Goal: Task Accomplishment & Management: Use online tool/utility

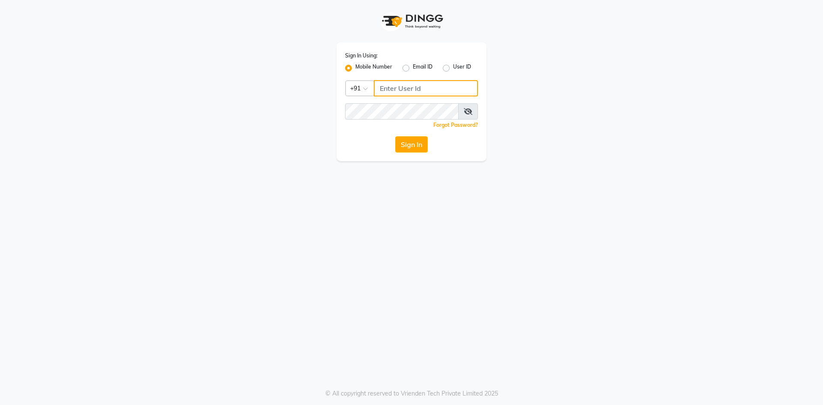
click at [395, 90] on input "Username" at bounding box center [426, 88] width 104 height 16
type input "8977719365"
click at [404, 121] on div "Forgot Password?" at bounding box center [411, 125] width 133 height 9
click at [412, 148] on button "Sign In" at bounding box center [411, 144] width 33 height 16
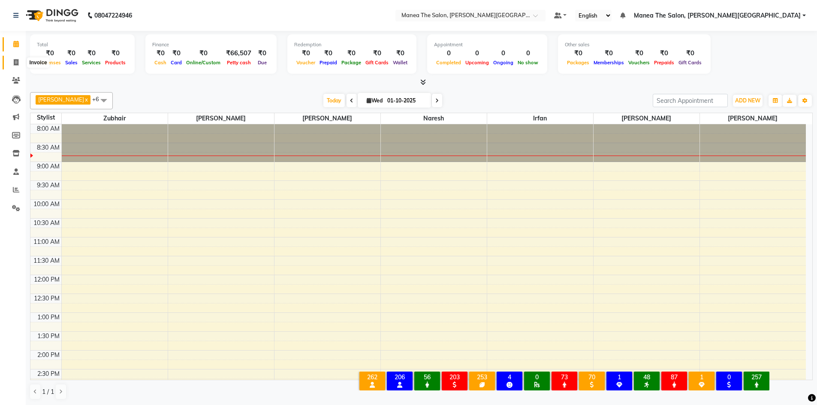
click at [16, 62] on icon at bounding box center [16, 62] width 5 height 6
select select "8762"
select select "service"
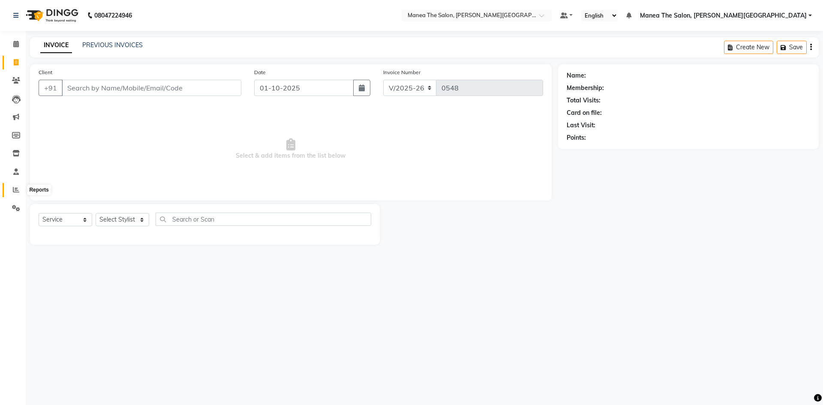
click at [17, 189] on icon at bounding box center [16, 190] width 6 height 6
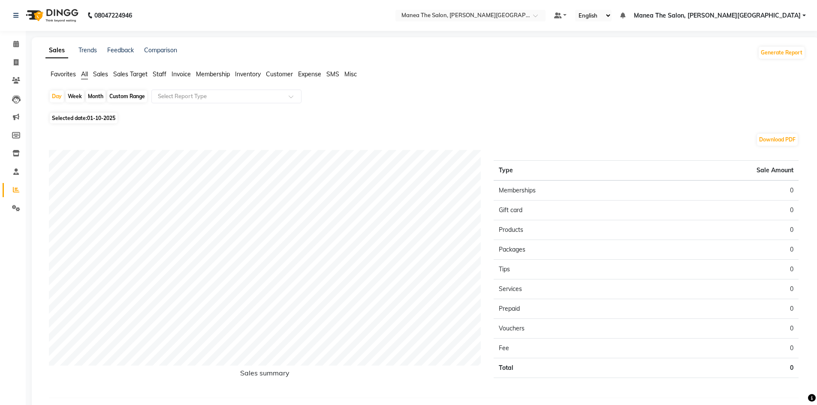
click at [95, 97] on div "Month" at bounding box center [96, 96] width 20 height 12
select select "10"
select select "2025"
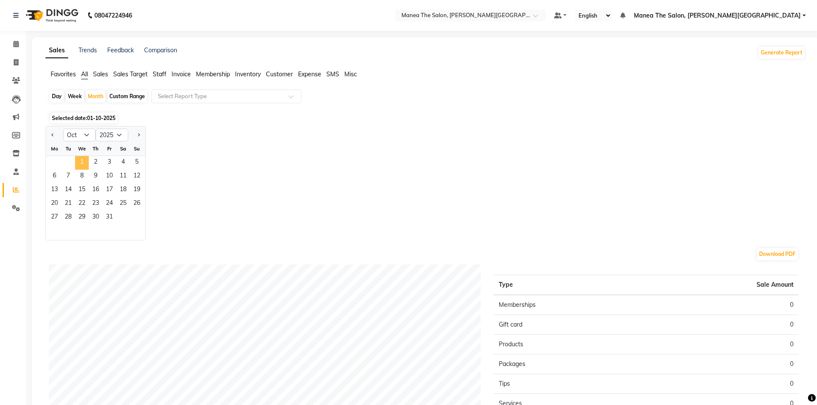
click at [81, 161] on span "1" at bounding box center [82, 163] width 14 height 14
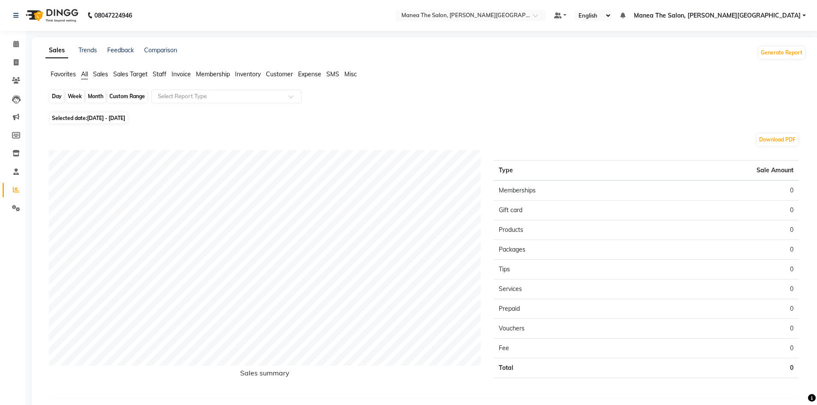
click at [92, 94] on div "Month" at bounding box center [96, 96] width 20 height 12
select select "10"
select select "2025"
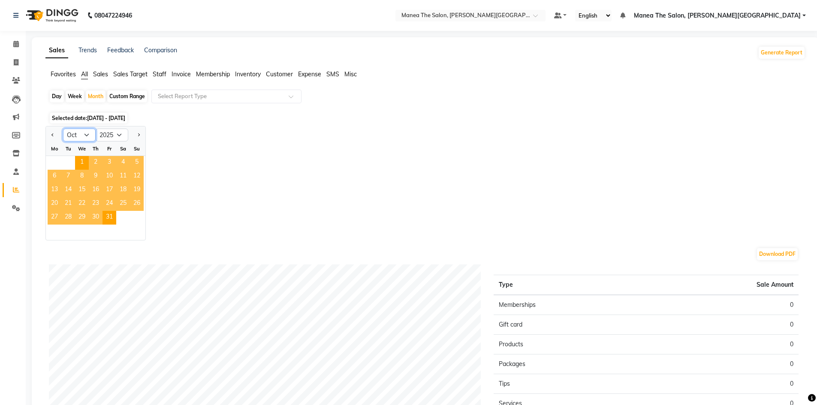
click at [75, 135] on select "Jan Feb Mar Apr May Jun [DATE] Aug Sep Oct Nov Dec" at bounding box center [79, 135] width 33 height 13
select select "9"
click at [63, 129] on select "Jan Feb Mar Apr May Jun [DATE] Aug Sep Oct Nov Dec" at bounding box center [79, 135] width 33 height 13
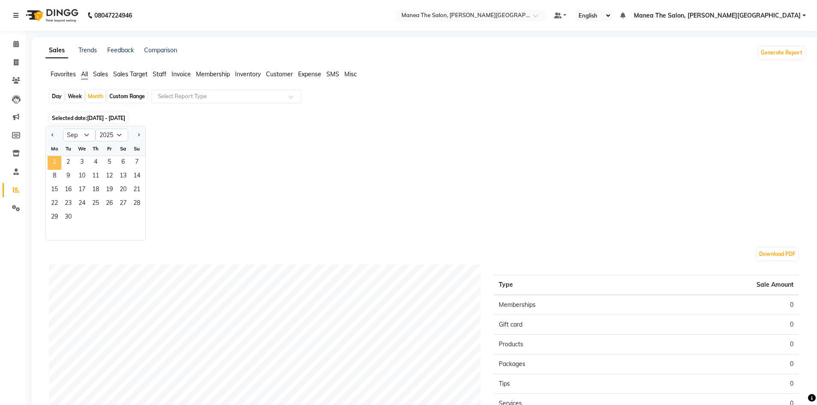
click at [52, 165] on span "1" at bounding box center [55, 163] width 14 height 14
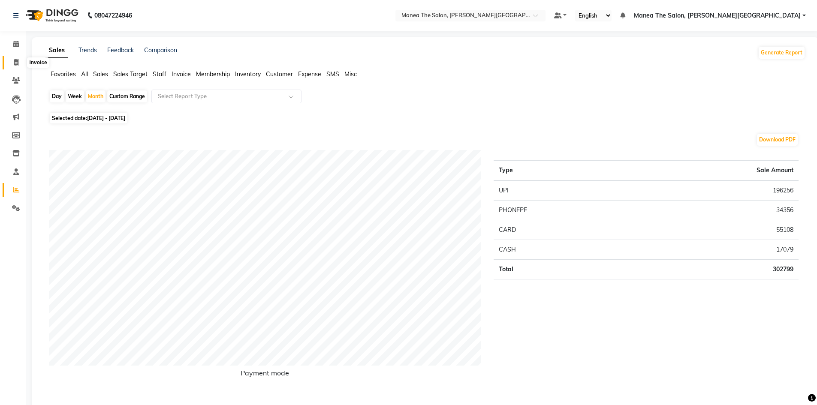
click at [14, 61] on icon at bounding box center [16, 62] width 5 height 6
select select "8762"
select select "service"
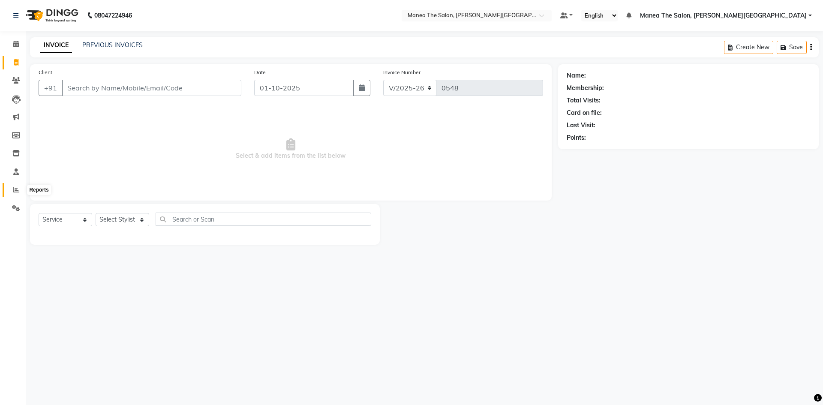
click at [17, 188] on icon at bounding box center [16, 190] width 6 height 6
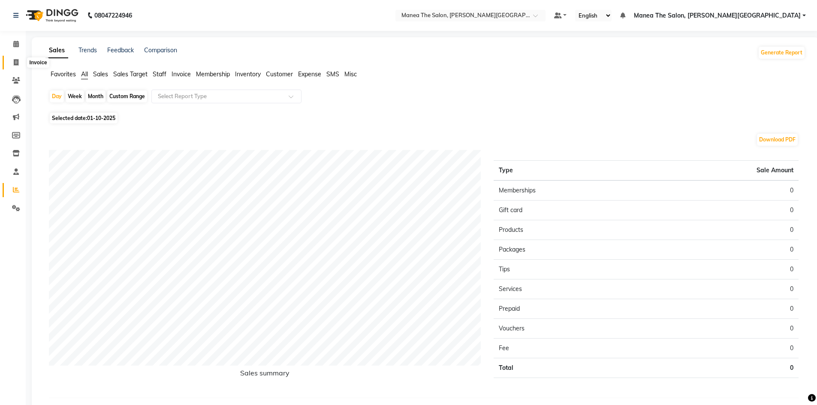
click at [17, 66] on span at bounding box center [16, 63] width 15 height 10
select select "service"
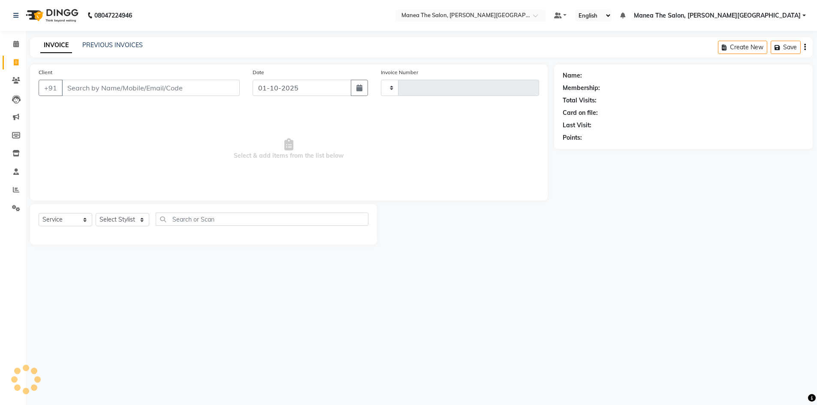
type input "0548"
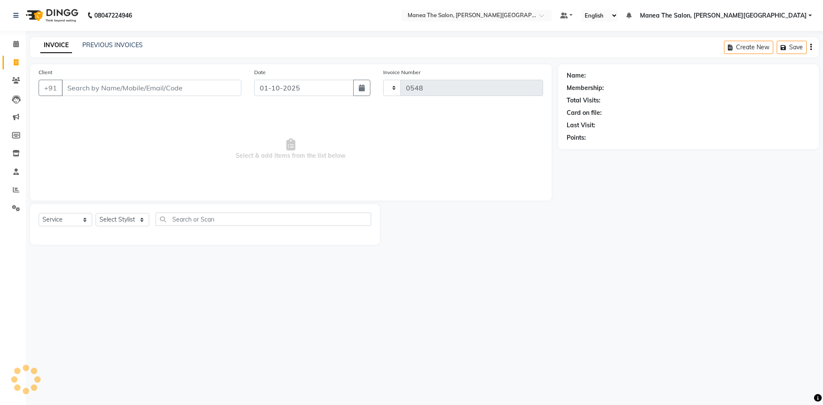
select select "8762"
drag, startPoint x: 11, startPoint y: 173, endPoint x: 16, endPoint y: 174, distance: 4.9
click at [12, 172] on span at bounding box center [16, 172] width 15 height 10
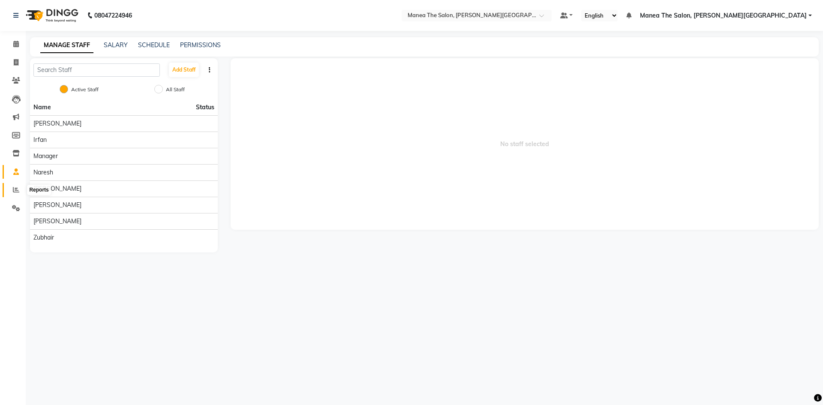
click at [18, 190] on icon at bounding box center [16, 190] width 6 height 6
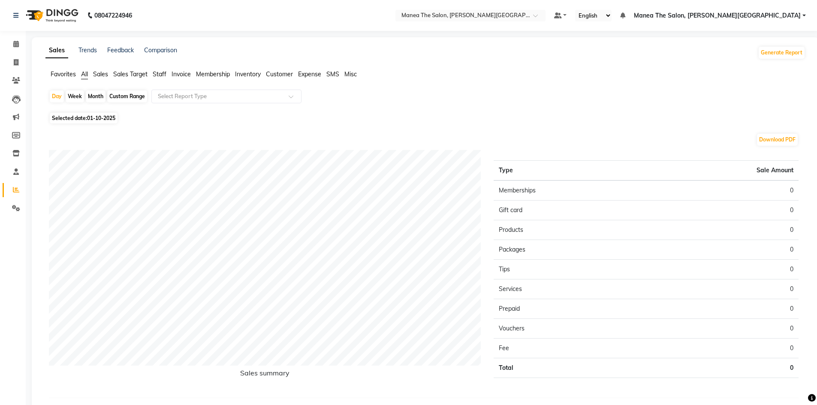
click at [156, 71] on span "Staff" at bounding box center [160, 74] width 14 height 8
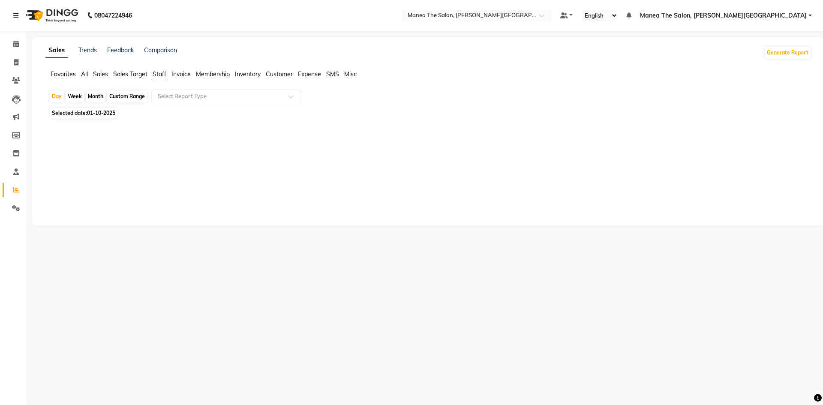
click at [79, 95] on div "Week" at bounding box center [75, 96] width 18 height 12
select select "10"
select select "2025"
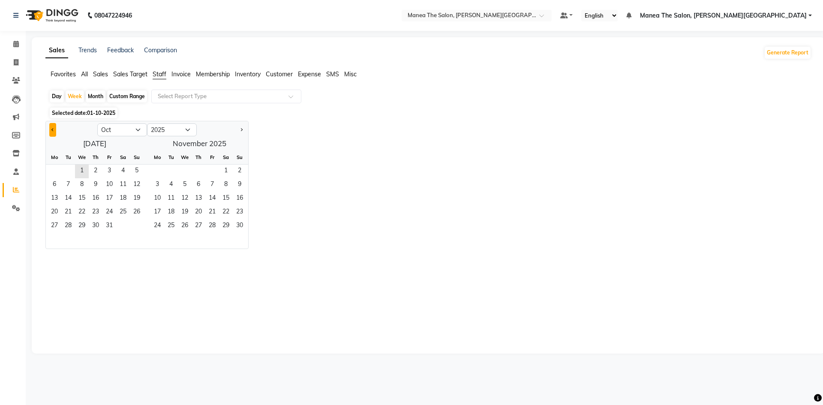
click at [52, 130] on span "Previous month" at bounding box center [52, 129] width 3 height 3
select select "9"
click at [56, 169] on span "1" at bounding box center [55, 172] width 14 height 14
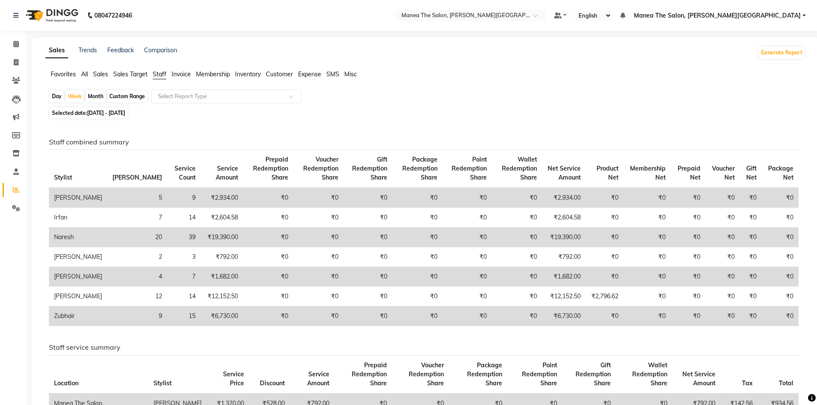
click at [91, 95] on div "Month" at bounding box center [96, 96] width 20 height 12
select select "9"
select select "2025"
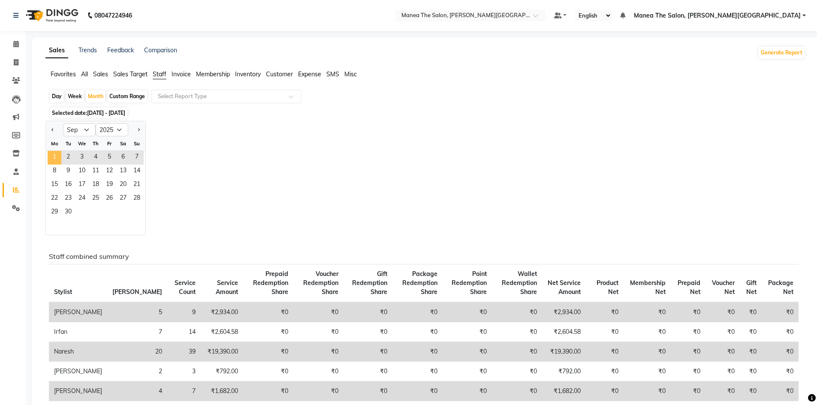
click at [58, 155] on span "1" at bounding box center [55, 158] width 14 height 14
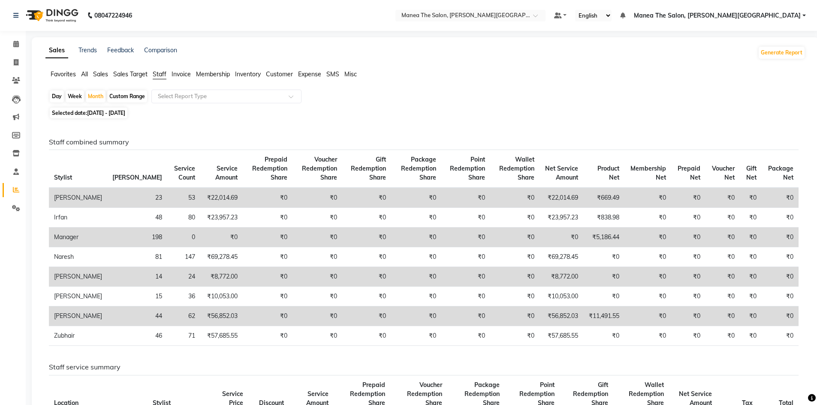
click at [58, 94] on div "Day" at bounding box center [57, 96] width 14 height 12
select select "9"
select select "2025"
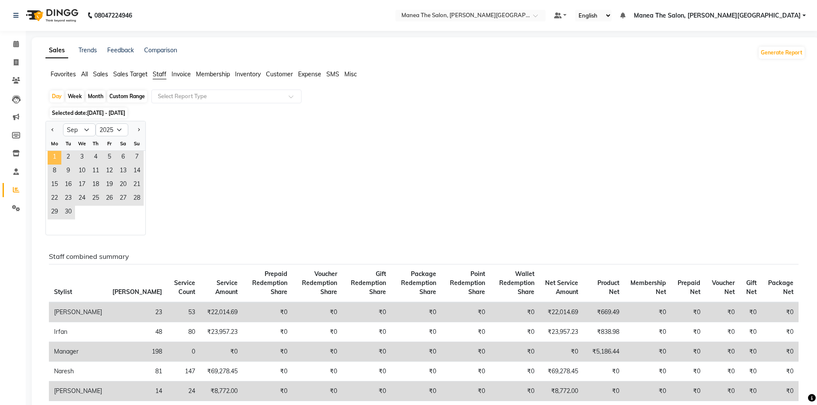
click at [53, 158] on span "1" at bounding box center [55, 158] width 14 height 14
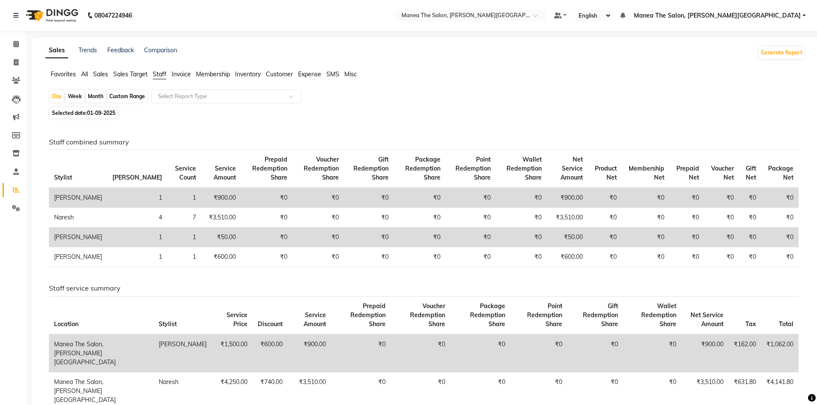
click at [75, 95] on div "Week" at bounding box center [75, 96] width 18 height 12
select select "9"
select select "2025"
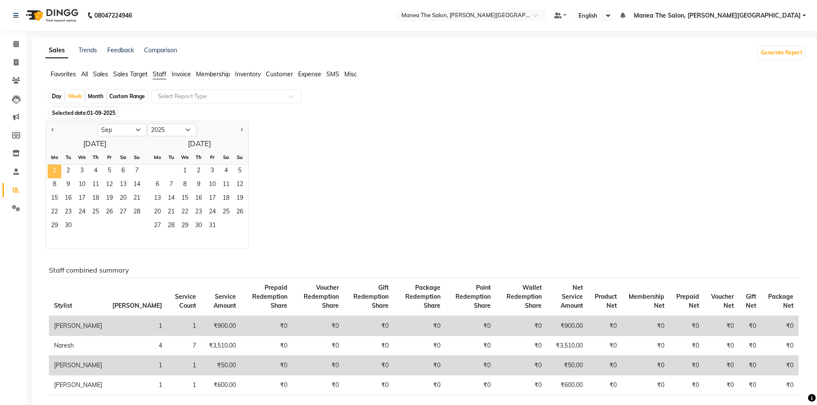
click at [56, 168] on span "1" at bounding box center [55, 172] width 14 height 14
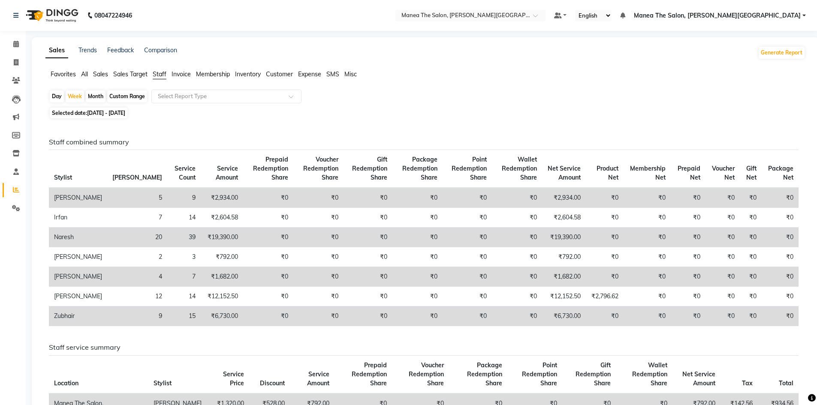
click at [99, 93] on div "Month" at bounding box center [96, 96] width 20 height 12
select select "9"
select select "2025"
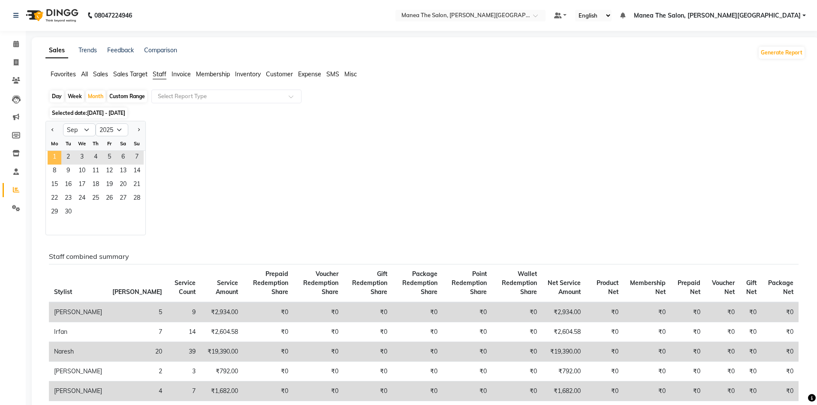
click at [57, 154] on span "1" at bounding box center [55, 158] width 14 height 14
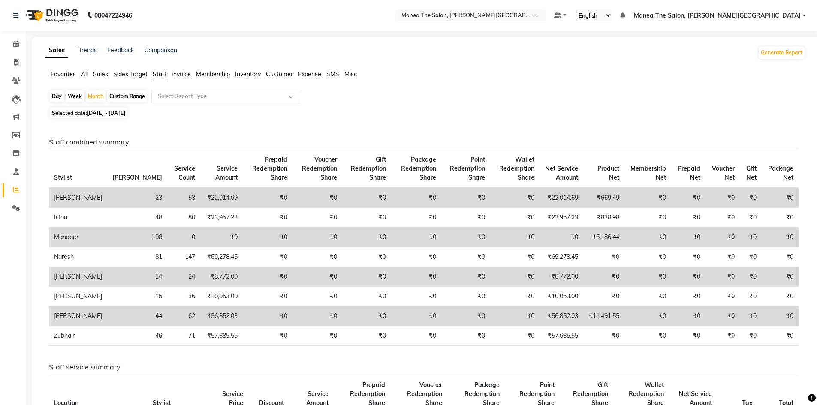
click at [121, 95] on div "Custom Range" at bounding box center [127, 96] width 40 height 12
select select "9"
select select "2025"
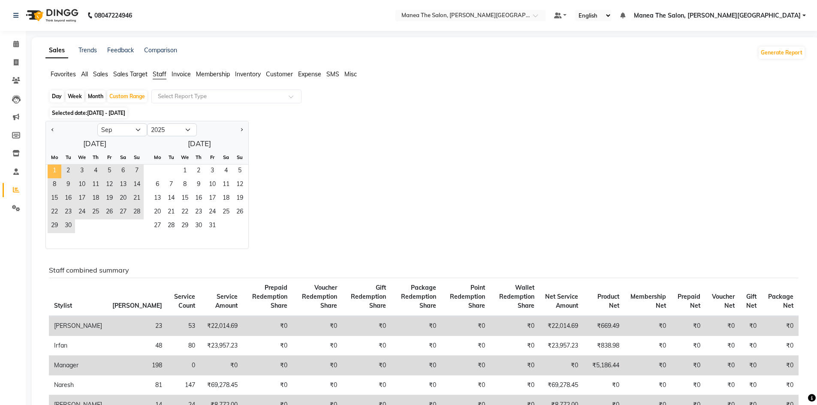
click at [60, 171] on span "1" at bounding box center [55, 172] width 14 height 14
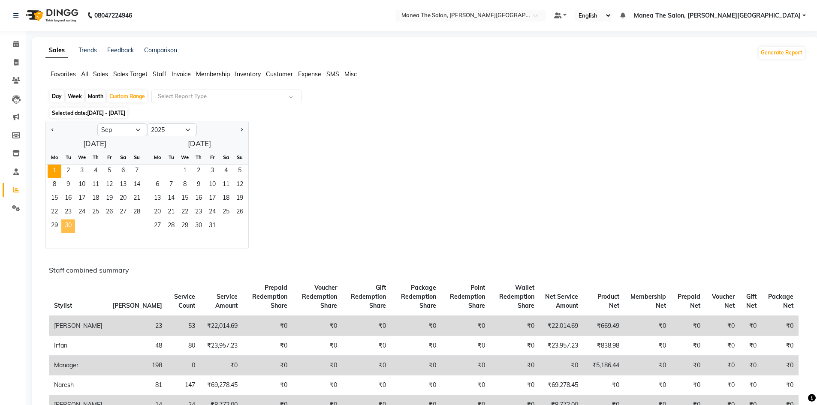
click at [70, 224] on span "30" at bounding box center [68, 227] width 14 height 14
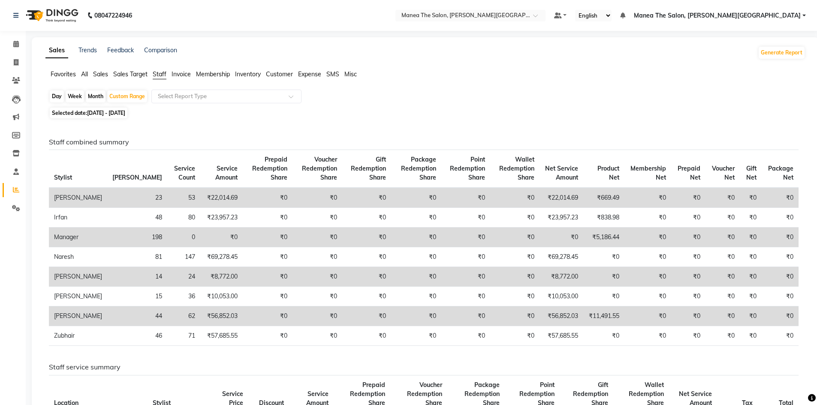
click at [136, 75] on span "Sales Target" at bounding box center [130, 74] width 34 height 8
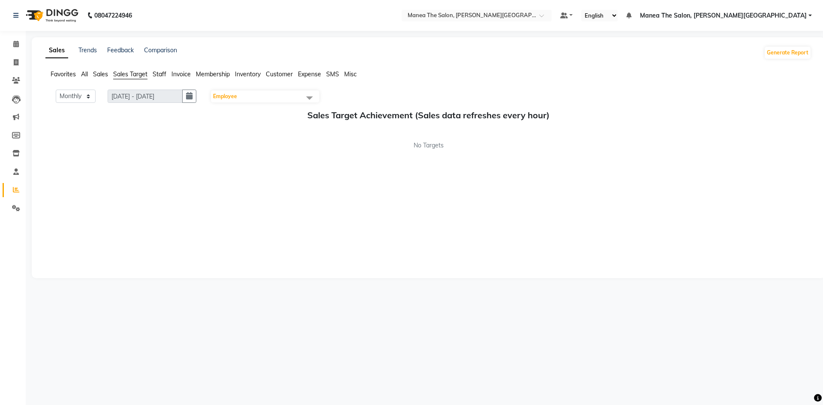
click at [172, 72] on ul "Favorites All Sales Sales Target Staff Invoice Membership Inventory Customer Ex…" at bounding box center [428, 74] width 766 height 9
click at [175, 72] on span "Invoice" at bounding box center [181, 74] width 19 height 8
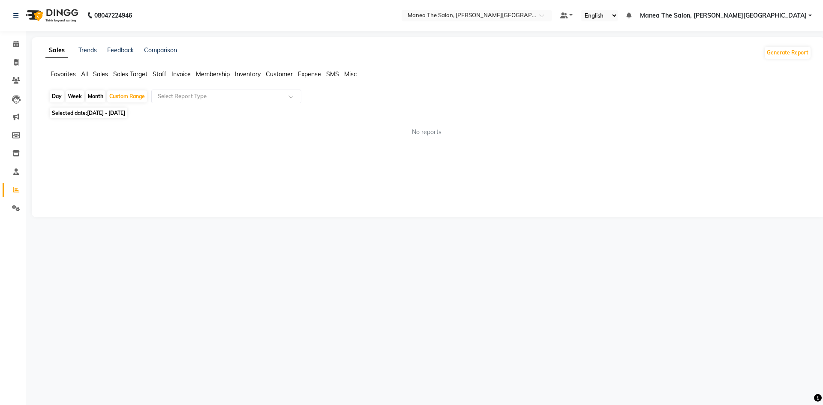
click at [160, 72] on span "Staff" at bounding box center [160, 74] width 14 height 8
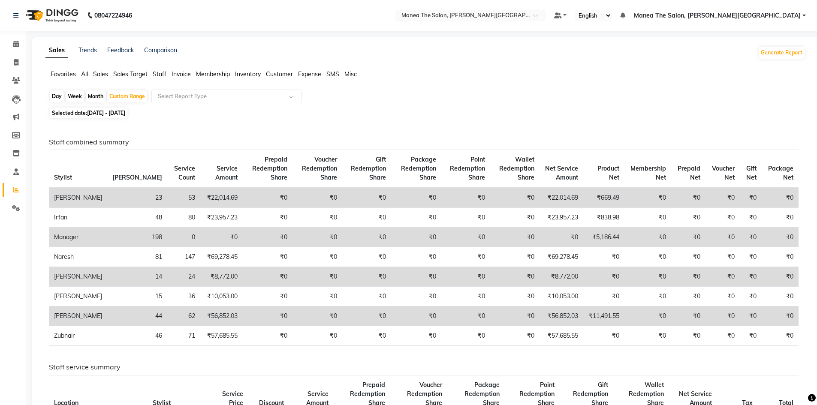
click at [116, 74] on span "Sales Target" at bounding box center [130, 74] width 34 height 8
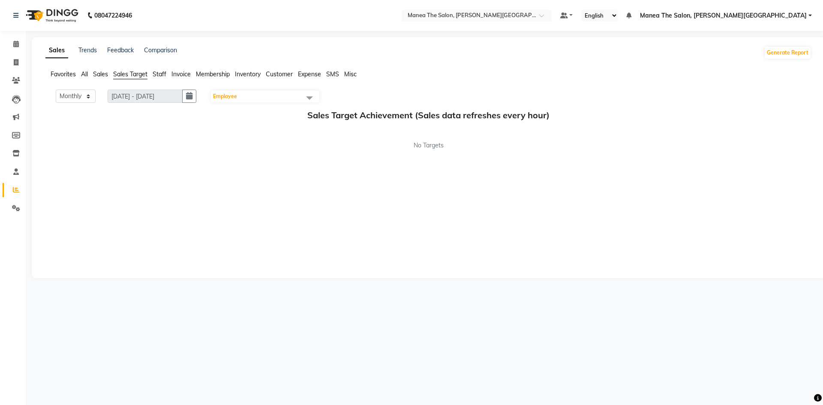
click at [101, 74] on span "Sales" at bounding box center [100, 74] width 15 height 8
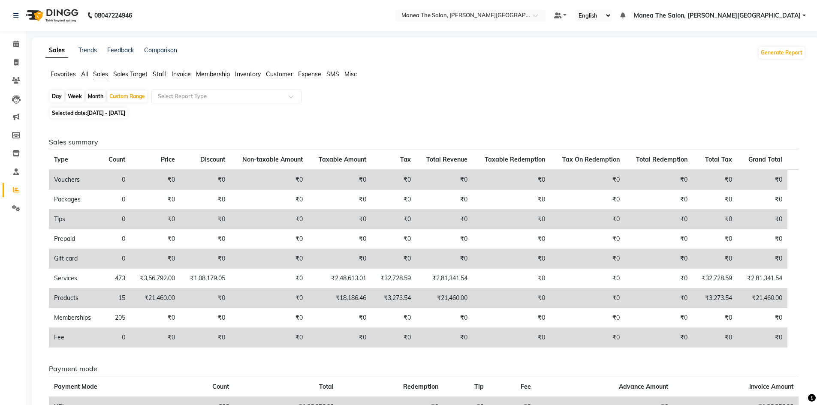
click at [84, 73] on span "All" at bounding box center [84, 74] width 7 height 8
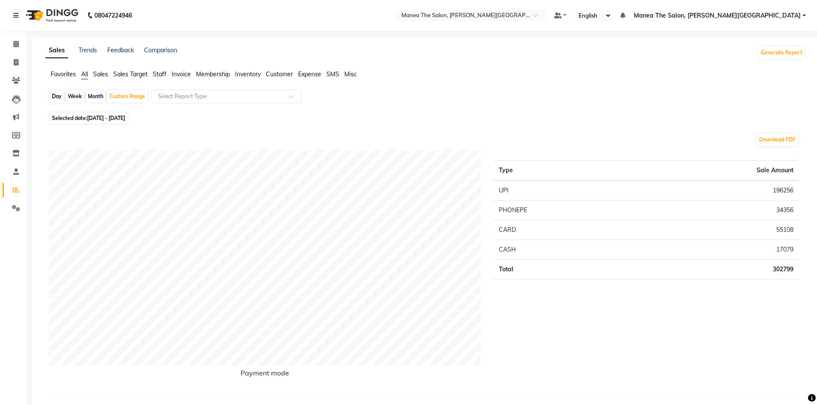
click at [87, 116] on span "Selected date: [DATE] - [DATE]" at bounding box center [89, 118] width 78 height 11
select select "9"
select select "2025"
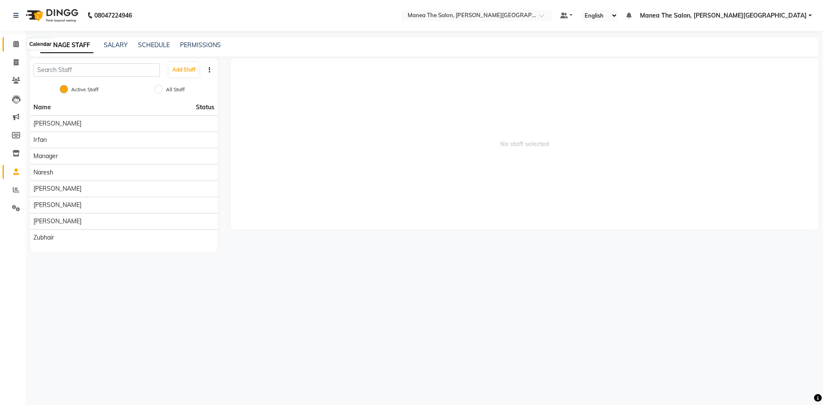
click at [20, 44] on span at bounding box center [16, 44] width 15 height 10
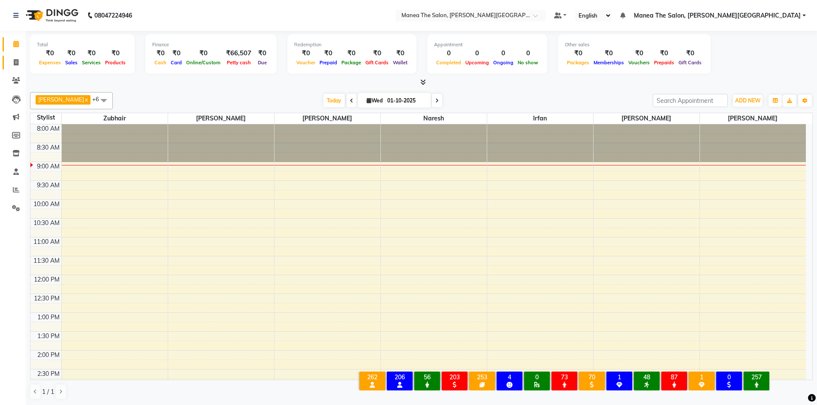
click at [15, 57] on link "Invoice" at bounding box center [13, 63] width 21 height 14
select select "service"
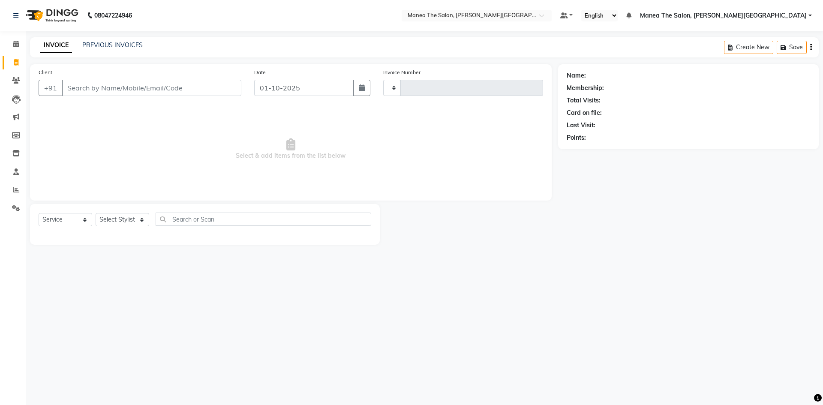
type input "0548"
select select "8762"
click at [85, 89] on input "Client" at bounding box center [152, 88] width 180 height 16
